Goal: Task Accomplishment & Management: Complete application form

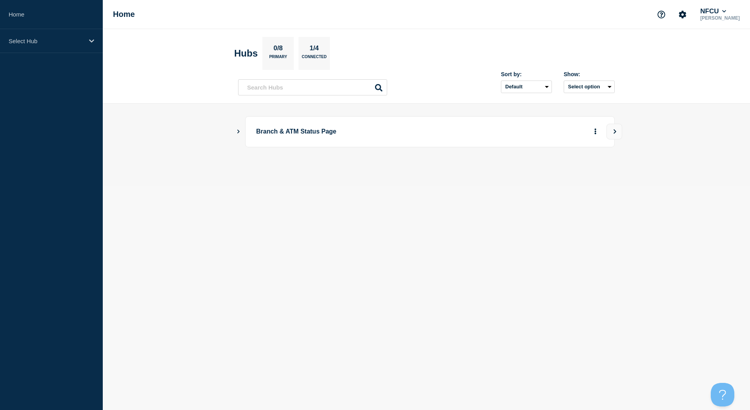
click at [244, 131] on div "Branch & ATM Status Page" at bounding box center [426, 131] width 377 height 31
click at [236, 131] on icon "Show Connected Hubs" at bounding box center [238, 131] width 5 height 4
click at [577, 175] on button "See overview" at bounding box center [568, 171] width 42 height 16
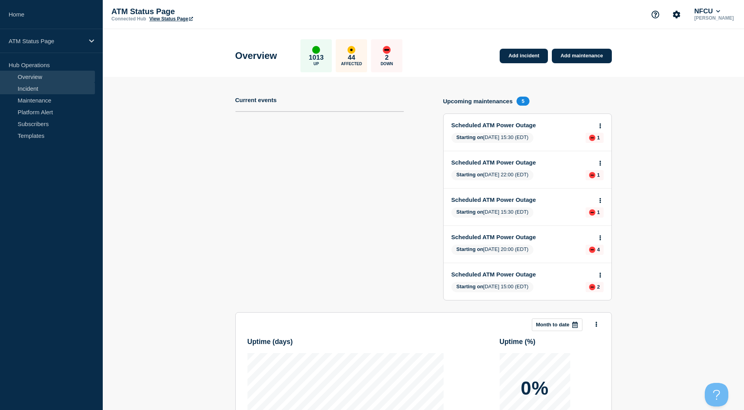
click at [50, 89] on link "Incident" at bounding box center [47, 88] width 95 height 12
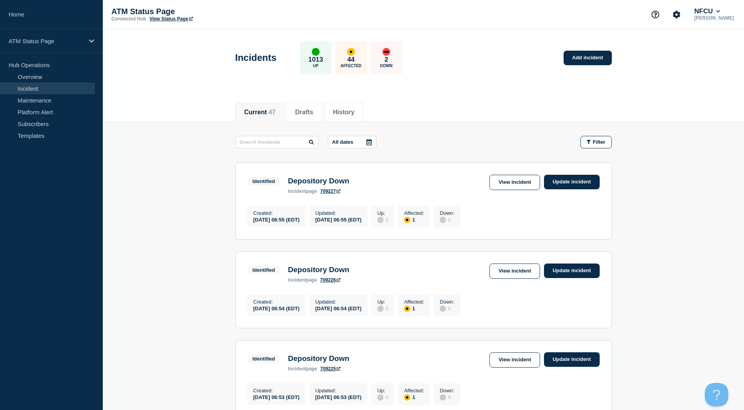
click at [169, 18] on link "View Status Page" at bounding box center [171, 18] width 44 height 5
click at [600, 62] on link "Add incident" at bounding box center [588, 58] width 48 height 15
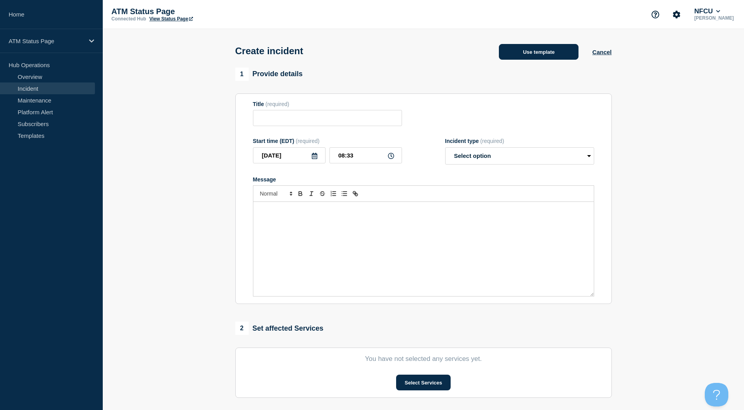
click at [557, 52] on button "Use template" at bounding box center [539, 52] width 80 height 16
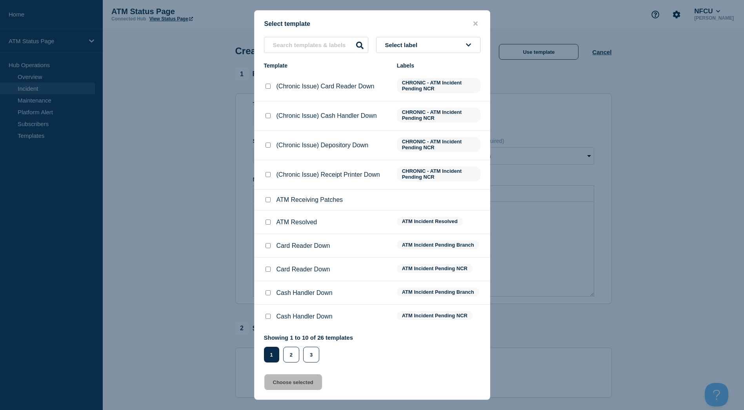
click at [452, 47] on button "Select label" at bounding box center [428, 45] width 104 height 16
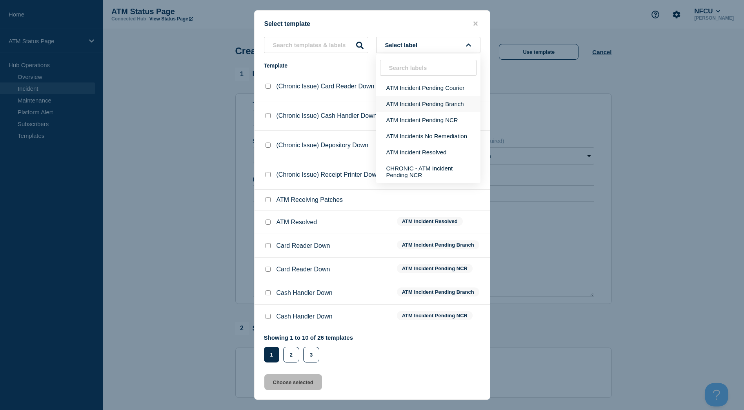
click at [441, 102] on button "ATM Incident Pending Branch" at bounding box center [428, 104] width 104 height 16
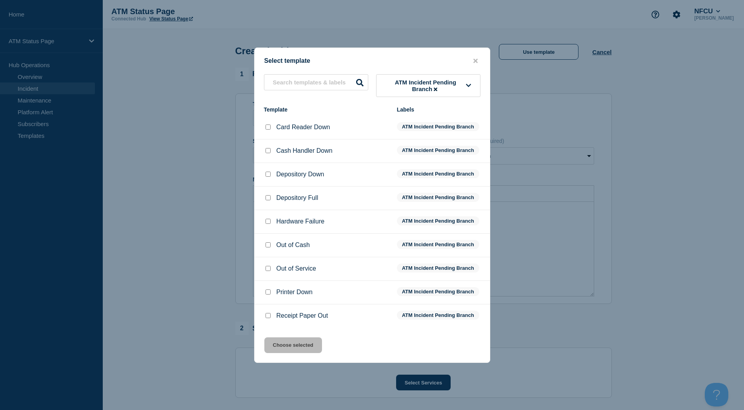
click at [266, 173] on input "Depository Down checkbox" at bounding box center [268, 173] width 5 height 5
checkbox input "true"
click at [289, 342] on button "Choose selected" at bounding box center [293, 345] width 58 height 16
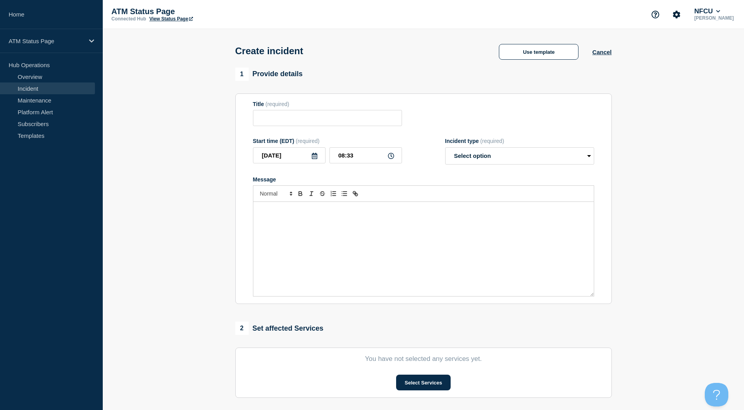
type input "Depository Down"
select select "identified"
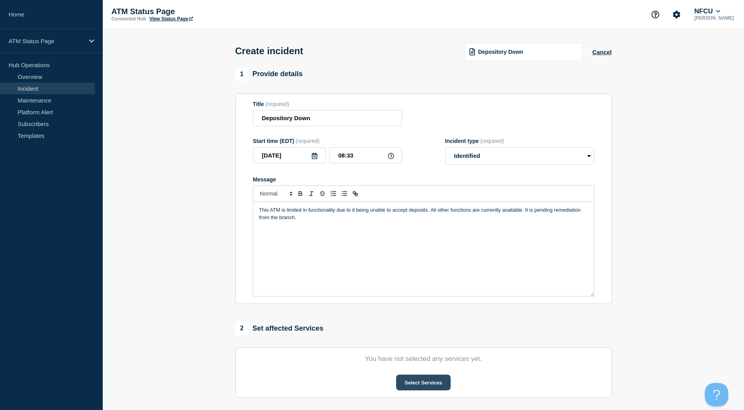
click at [425, 380] on button "Select Services" at bounding box center [423, 382] width 55 height 16
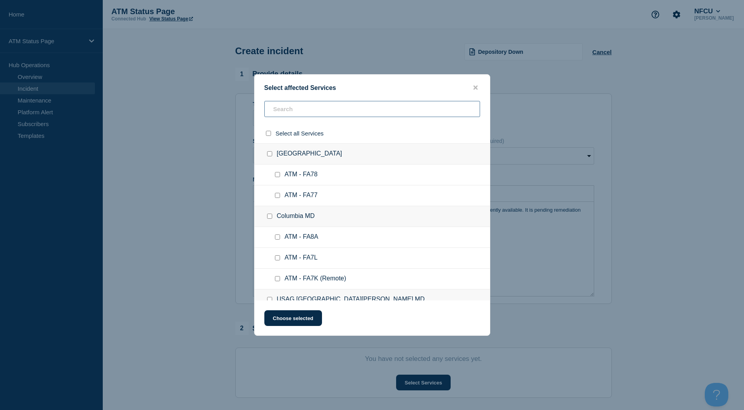
click at [326, 111] on input "text" at bounding box center [372, 109] width 216 height 16
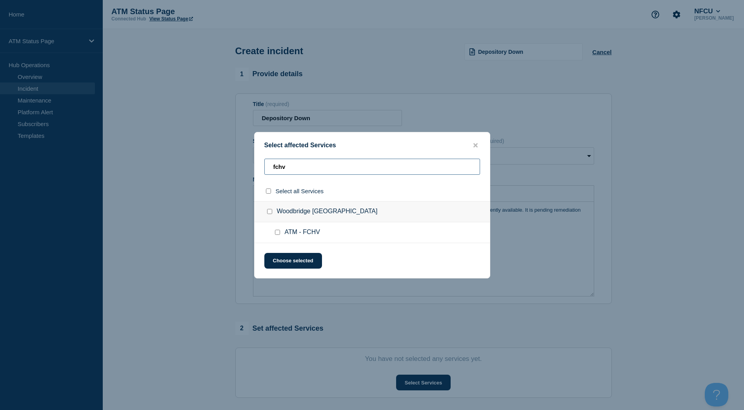
type input "fchv"
click at [269, 211] on input "Woodbridge VA checkbox" at bounding box center [269, 211] width 5 height 5
checkbox input "true"
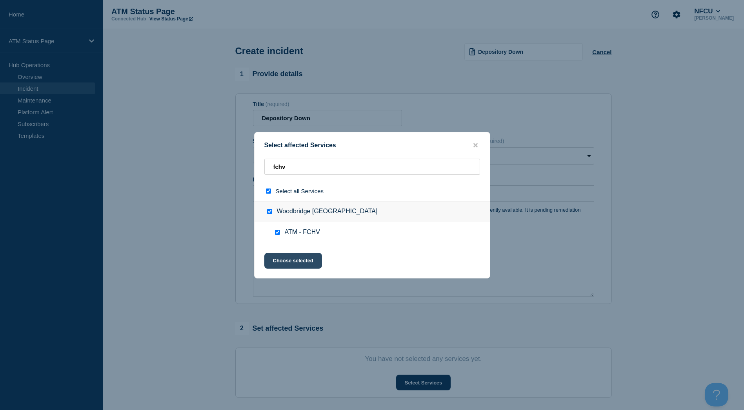
click at [290, 262] on button "Choose selected" at bounding box center [293, 261] width 58 height 16
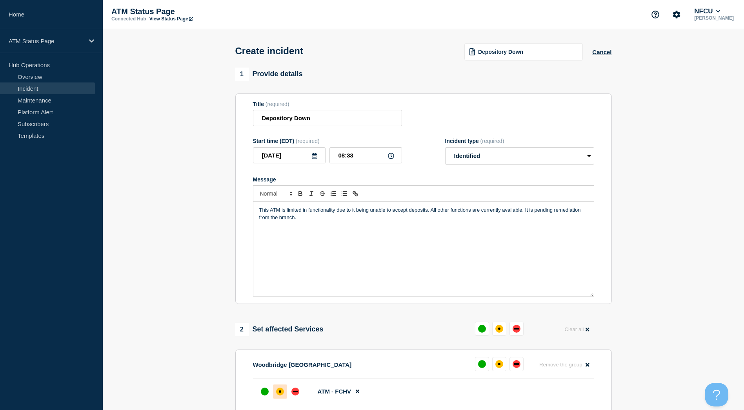
click at [279, 392] on div "affected" at bounding box center [280, 391] width 2 height 2
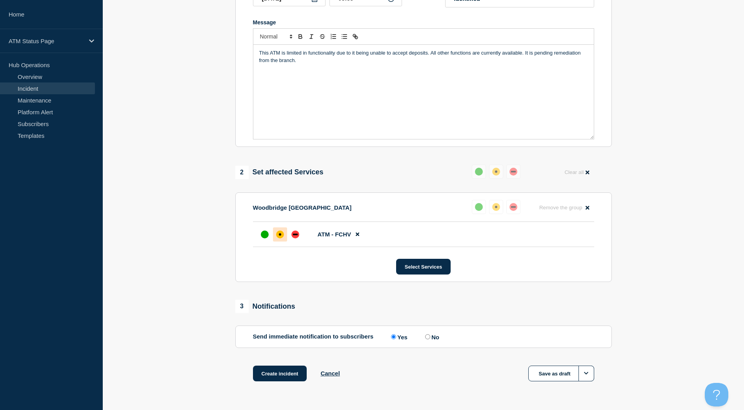
scroll to position [181, 0]
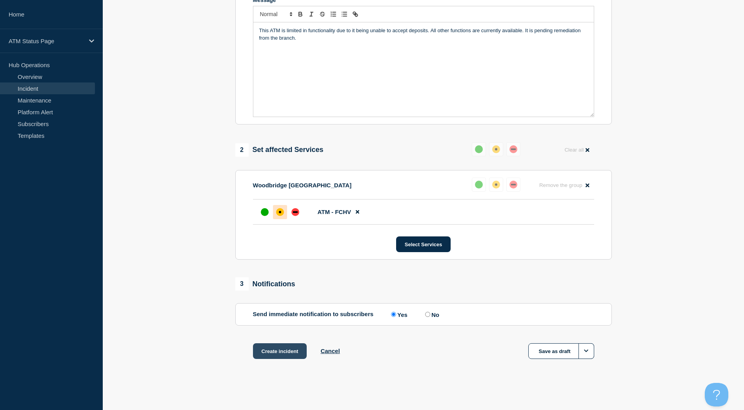
click at [282, 350] on button "Create incident" at bounding box center [280, 351] width 54 height 16
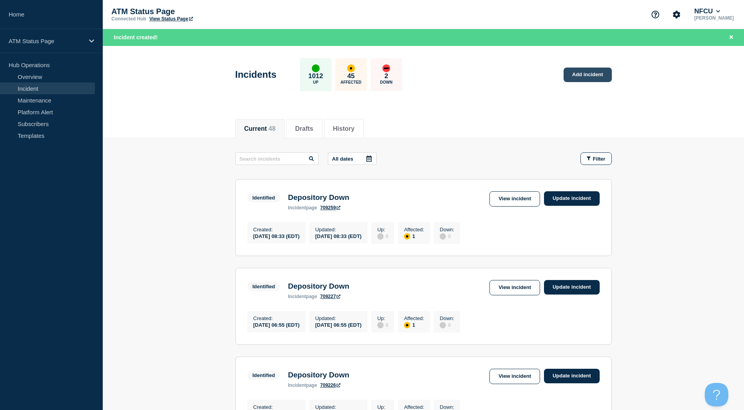
click at [583, 72] on link "Add incident" at bounding box center [588, 74] width 48 height 15
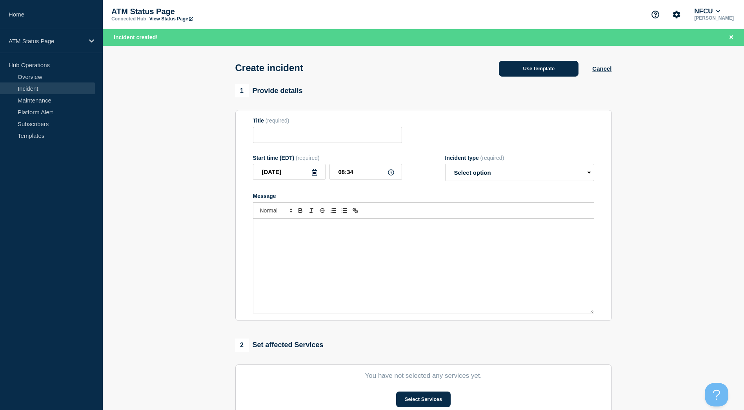
click at [538, 71] on button "Use template" at bounding box center [539, 69] width 80 height 16
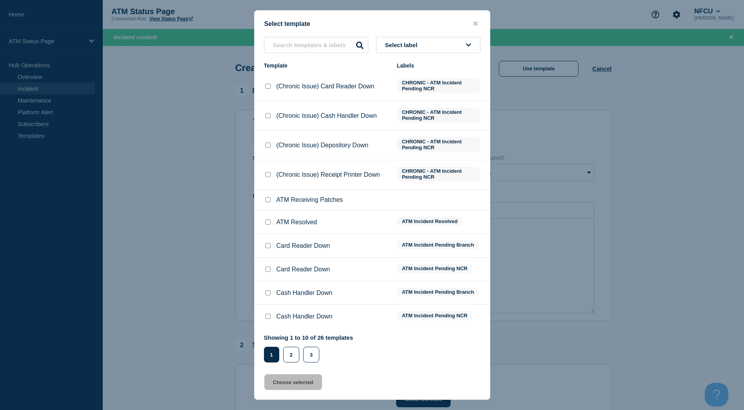
click at [463, 44] on button "Select label" at bounding box center [428, 45] width 104 height 16
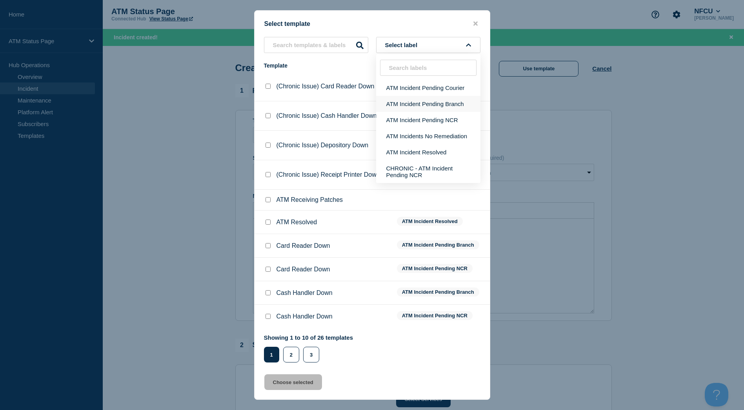
click at [442, 109] on button "ATM Incident Pending Branch" at bounding box center [428, 104] width 104 height 16
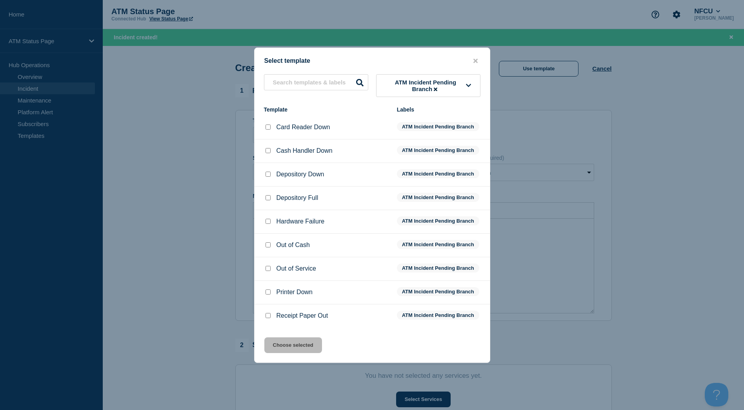
click at [271, 173] on div at bounding box center [268, 174] width 8 height 8
click at [267, 177] on input "Depository Down checkbox" at bounding box center [268, 173] width 5 height 5
checkbox input "true"
click at [297, 351] on button "Choose selected" at bounding box center [293, 345] width 58 height 16
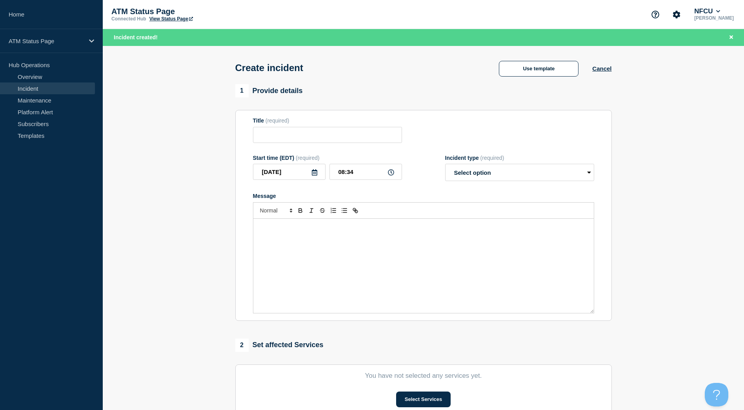
type input "Depository Down"
select select "identified"
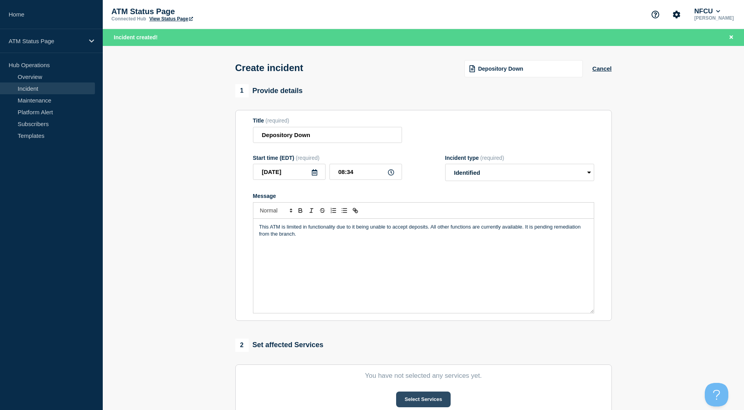
click at [430, 398] on button "Select Services" at bounding box center [423, 399] width 55 height 16
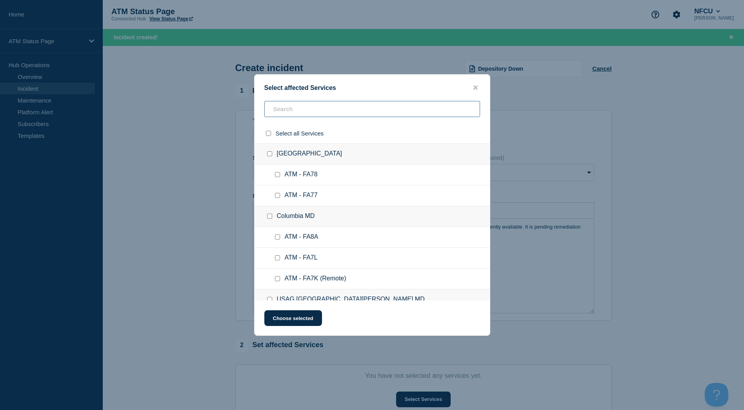
click at [306, 109] on input "text" at bounding box center [372, 109] width 216 height 16
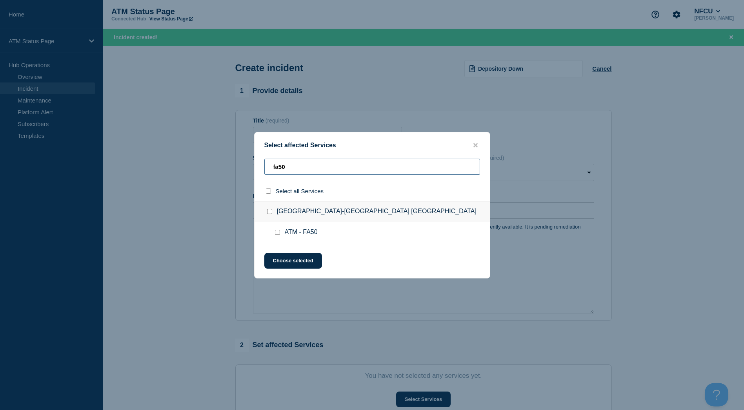
type input "fa50"
click at [270, 211] on input "Camp Creek Pkwy-Atlanta GA checkbox" at bounding box center [269, 211] width 5 height 5
checkbox input "true"
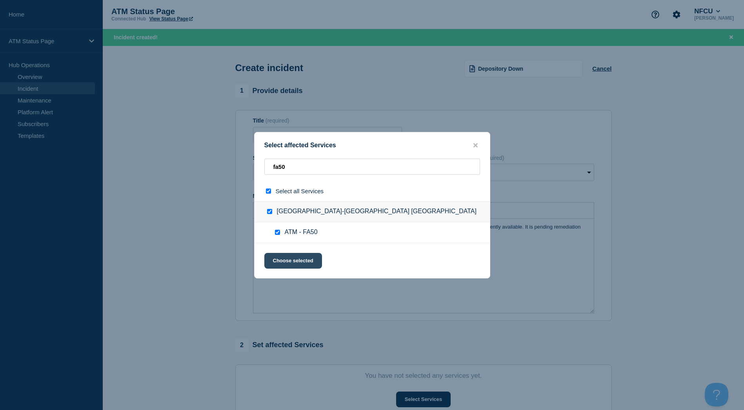
click at [308, 257] on button "Choose selected" at bounding box center [293, 261] width 58 height 16
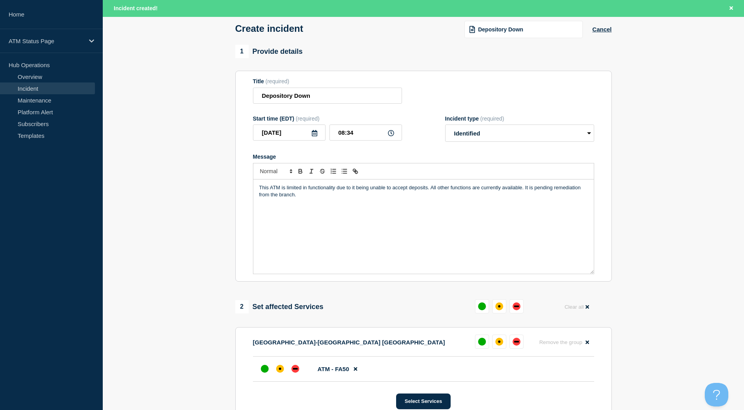
scroll to position [198, 0]
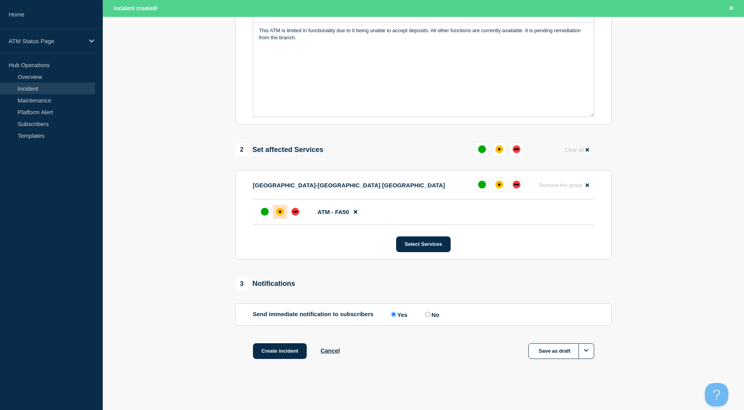
click at [274, 213] on div at bounding box center [280, 211] width 14 height 14
click at [286, 350] on button "Create incident" at bounding box center [280, 351] width 54 height 16
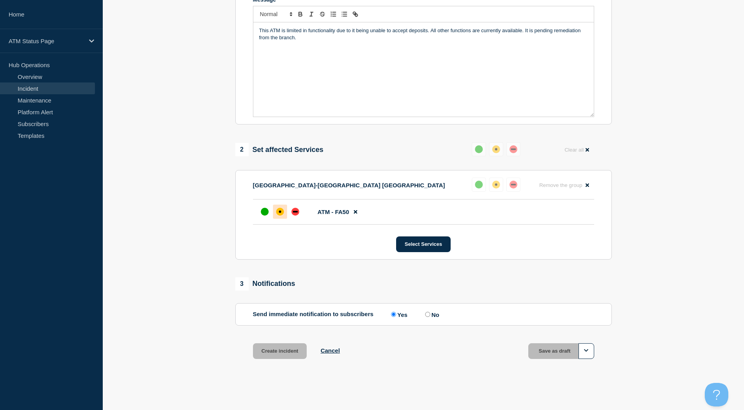
scroll to position [181, 0]
